Goal: Check status: Check status

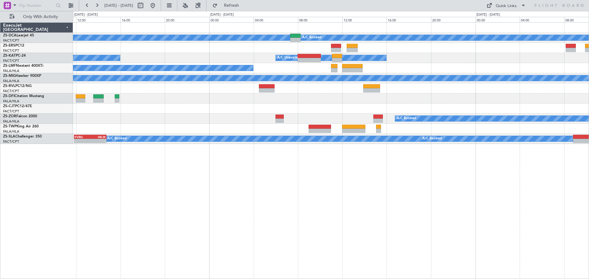
click at [342, 206] on div "A/C Booked A/C Booked A/C Unavailable A/C Unavailable A/C Booked A/C Booked A/C…" at bounding box center [331, 150] width 516 height 257
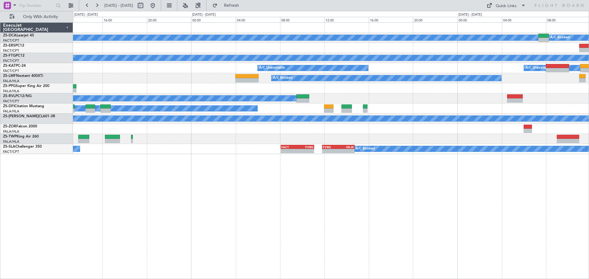
click at [456, 230] on div "A/C Booked A/C Booked A/C Booked A/C Booked A/C Unavailable A/C Unavailable A/C…" at bounding box center [331, 150] width 516 height 257
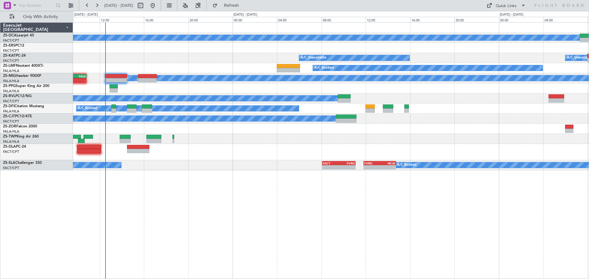
click at [292, 226] on div "A/C Booked A/C Booked A/C Unavailable A/C Unavailable A/C Booked A/C Booked A/C…" at bounding box center [331, 150] width 516 height 257
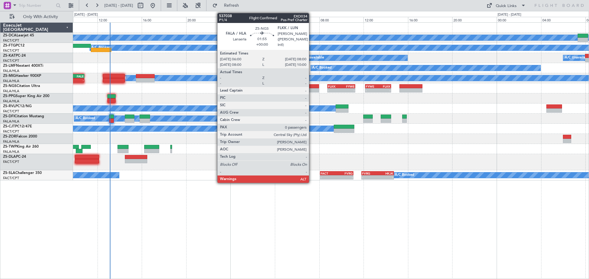
click at [312, 90] on div at bounding box center [308, 90] width 22 height 4
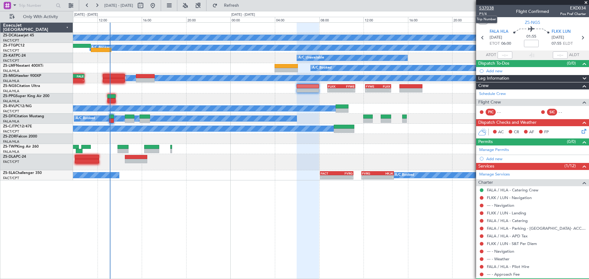
click at [488, 6] on span "537038" at bounding box center [486, 8] width 15 height 6
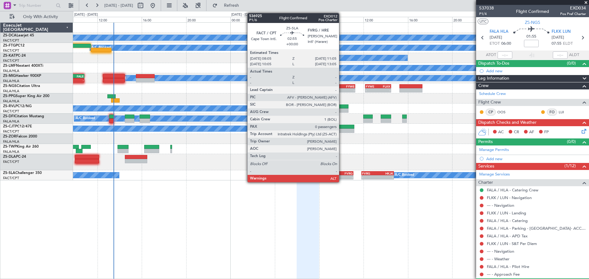
click at [342, 177] on div "-" at bounding box center [344, 178] width 16 height 4
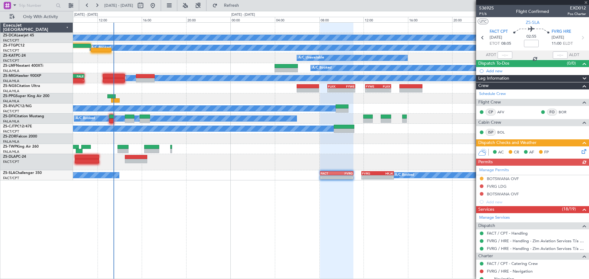
click at [587, 2] on div at bounding box center [532, 2] width 113 height 5
click at [586, 2] on span at bounding box center [586, 3] width 6 height 6
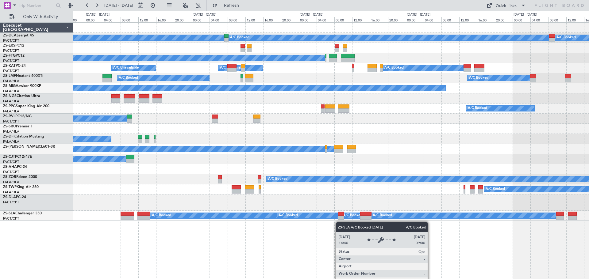
click at [258, 217] on div "A/C Booked A/C Booked A/C Booked A/C Booked A/C Booked A/C Booked A/C Unavailab…" at bounding box center [331, 150] width 516 height 257
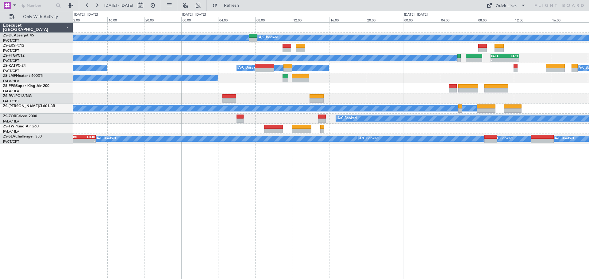
click at [312, 213] on div "A/C Booked A/C Booked A/C Booked - - FALA 09:30 Z FACT 12:35 Z A/C Unavailable …" at bounding box center [331, 150] width 516 height 257
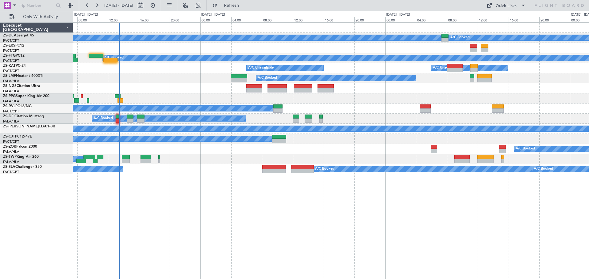
click at [323, 244] on div "A/C Booked A/C Booked A/C Booked A/C Booked A/C Unavailable A/C Unavailable A/C…" at bounding box center [331, 150] width 516 height 257
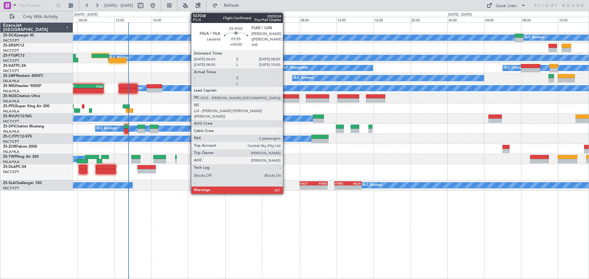
click at [285, 100] on div at bounding box center [290, 100] width 19 height 4
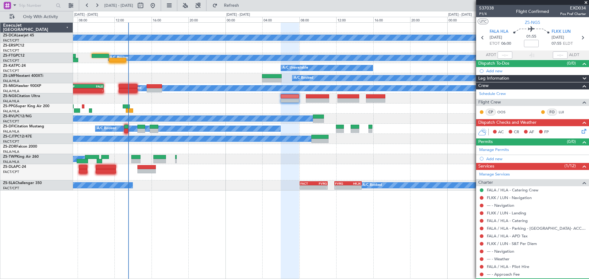
click at [585, 3] on span at bounding box center [586, 3] width 6 height 6
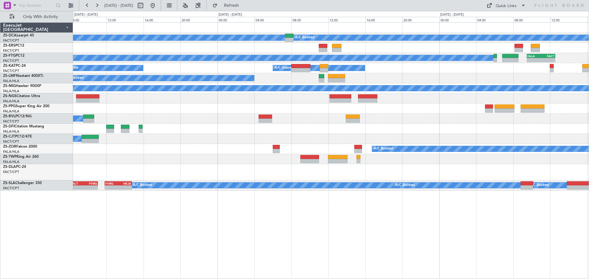
click at [127, 194] on div "A/C Booked A/C Booked A/C Booked - - FALA 09:30 Z FACT 12:35 Z A/C Unavailable …" at bounding box center [331, 150] width 516 height 257
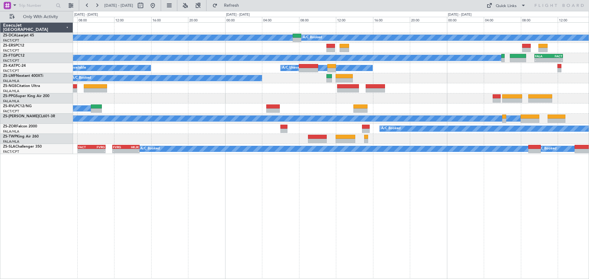
click at [363, 197] on div "A/C Booked A/C Booked A/C Booked - - FALA 09:30 Z FACT 12:35 Z A/C Unavailable …" at bounding box center [331, 150] width 516 height 257
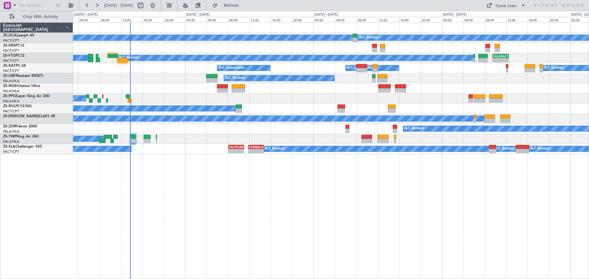
click at [291, 211] on div "A/C Booked A/C Booked A/C Booked - - FALA 09:30 Z FACT 12:35 Z A/C Booked A/C U…" at bounding box center [331, 150] width 516 height 257
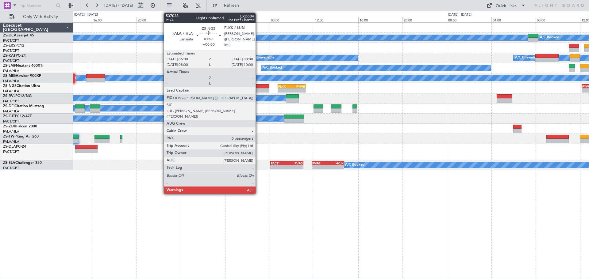
click at [258, 89] on div at bounding box center [258, 90] width 22 height 4
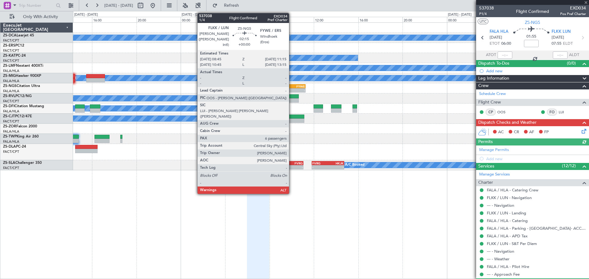
click at [290, 87] on div "FLKK 08:45 Z FYWE 11:15 Z" at bounding box center [291, 87] width 27 height 4
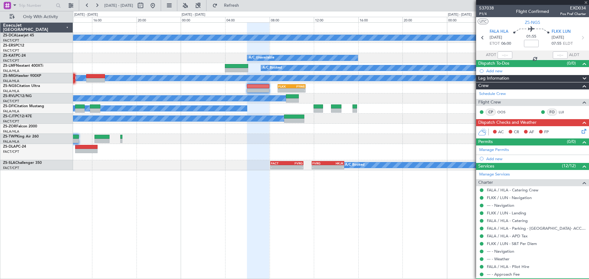
click at [286, 86] on div "FLKK" at bounding box center [284, 87] width 13 height 4
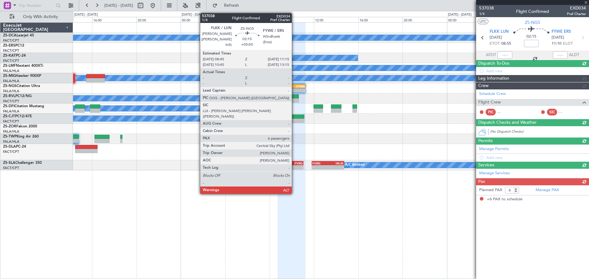
click at [294, 86] on div "FYWE" at bounding box center [297, 87] width 13 height 4
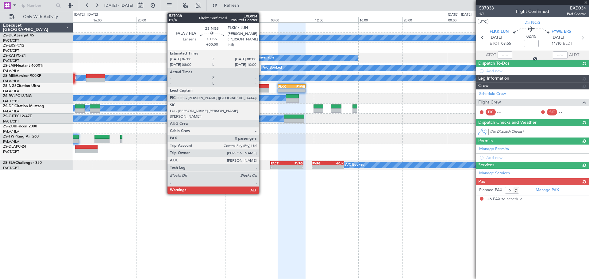
click at [262, 88] on div at bounding box center [258, 86] width 22 height 4
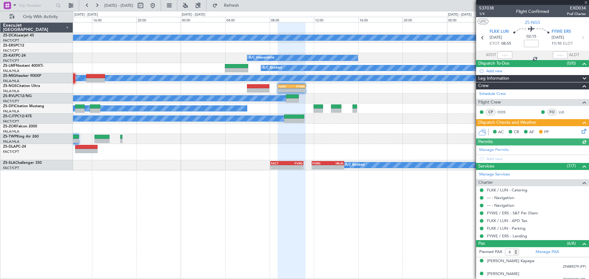
type input "0"
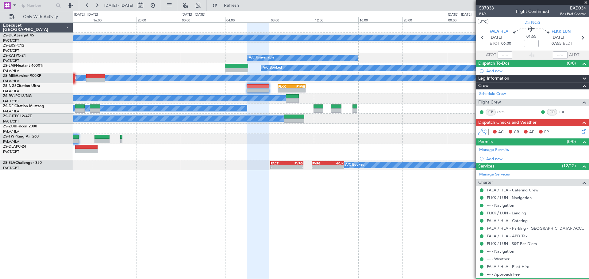
scroll to position [16, 0]
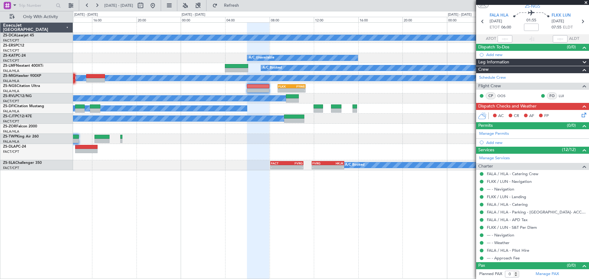
click at [585, 4] on span at bounding box center [586, 3] width 6 height 6
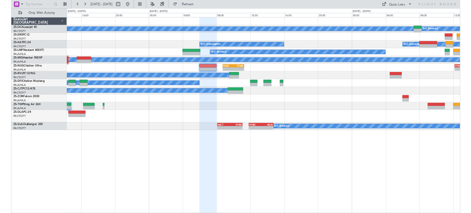
scroll to position [0, 0]
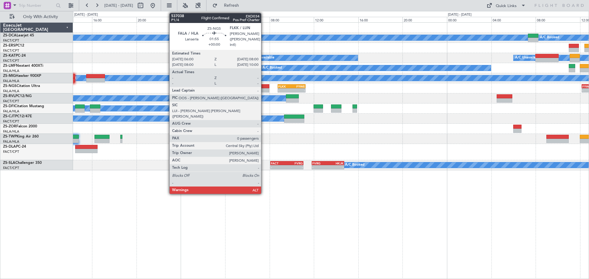
click at [264, 90] on div at bounding box center [258, 90] width 22 height 4
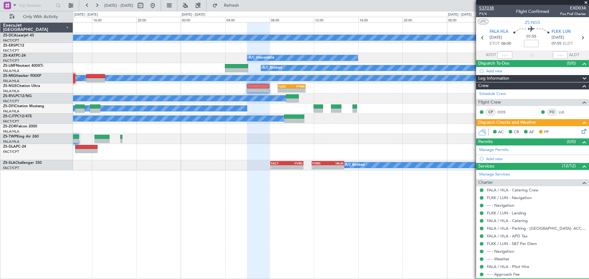
click at [490, 6] on span "537038" at bounding box center [486, 8] width 15 height 6
click at [587, 2] on span at bounding box center [586, 3] width 6 height 6
